Goal: Information Seeking & Learning: Learn about a topic

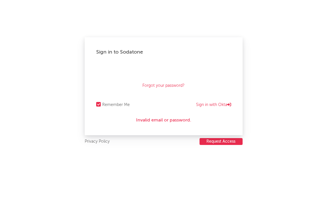
click at [207, 118] on div "Invalid email or password." at bounding box center [163, 120] width 135 height 7
click at [218, 107] on link "Sign in with Okta" at bounding box center [213, 105] width 35 height 7
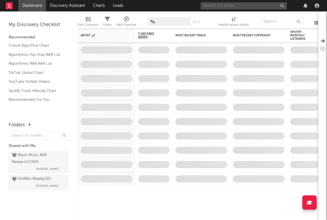
click at [234, 7] on input "text" at bounding box center [243, 5] width 86 height 7
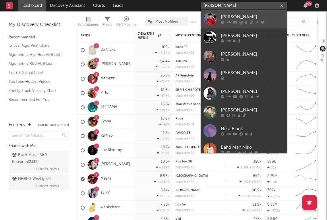
type input "[PERSON_NAME]"
click at [244, 17] on div "[PERSON_NAME]" at bounding box center [251, 17] width 63 height 7
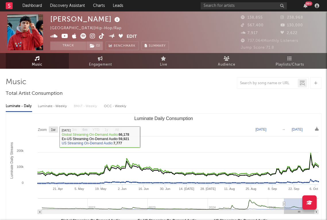
click at [51, 129] on rect "Luminate Daily Consumption" at bounding box center [53, 129] width 9 height 6
select select "1w"
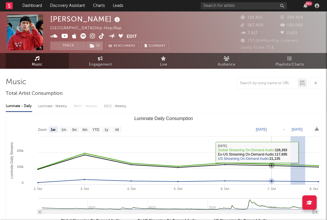
drag, startPoint x: 305, startPoint y: 158, endPoint x: 290, endPoint y: 148, distance: 17.7
click at [290, 148] on rect "Luminate Daily Consumption" at bounding box center [163, 171] width 315 height 115
type input "[DATE]"
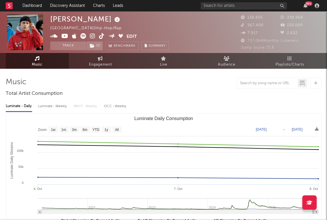
click at [188, 2] on nav "Dashboard Discovery Assistant Charts Leads 99 +" at bounding box center [163, 5] width 327 height 11
